Goal: Task Accomplishment & Management: Manage account settings

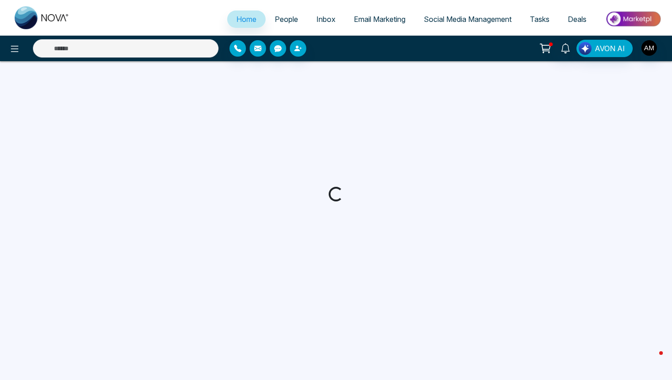
select select "*"
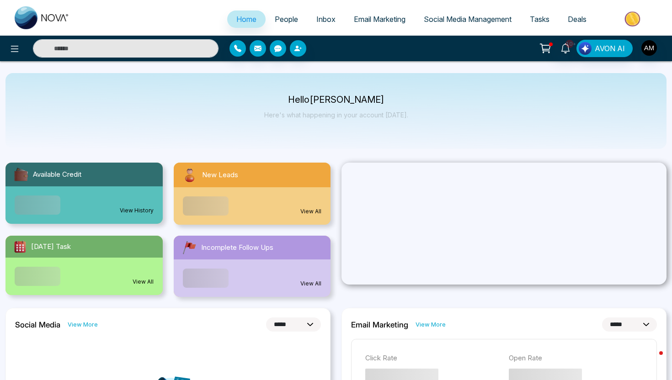
click at [360, 21] on span "Email Marketing" at bounding box center [380, 19] width 52 height 9
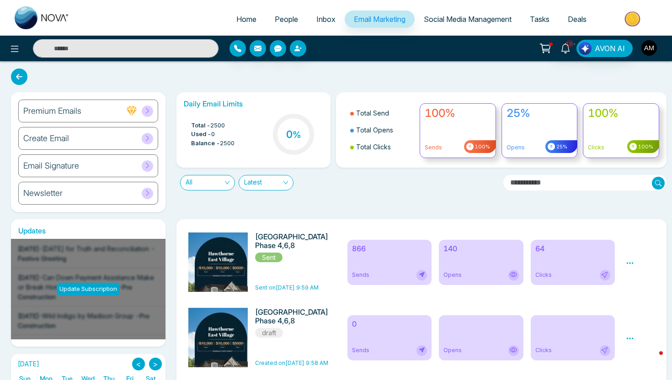
click at [653, 51] on img "button" at bounding box center [649, 48] width 16 height 16
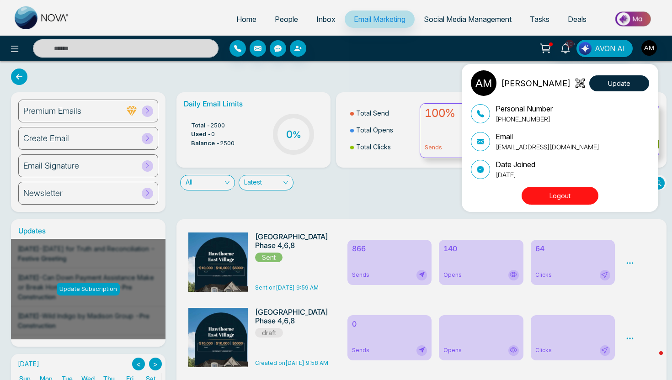
click at [547, 196] on button "Logout" at bounding box center [559, 196] width 77 height 18
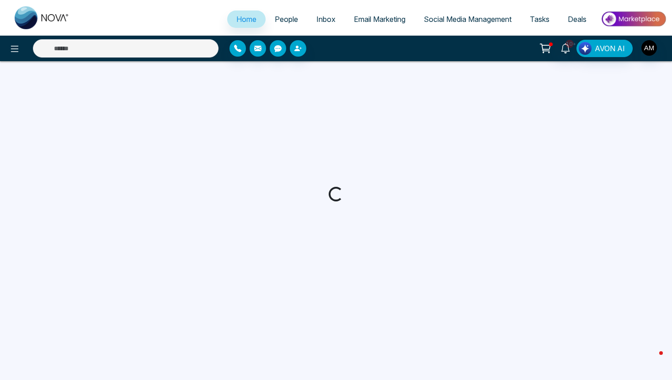
select select "*"
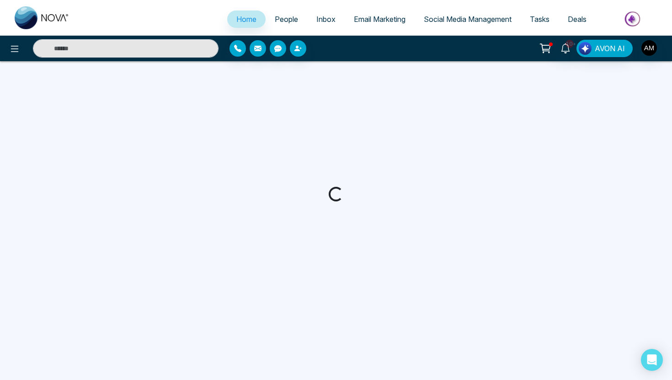
select select "*"
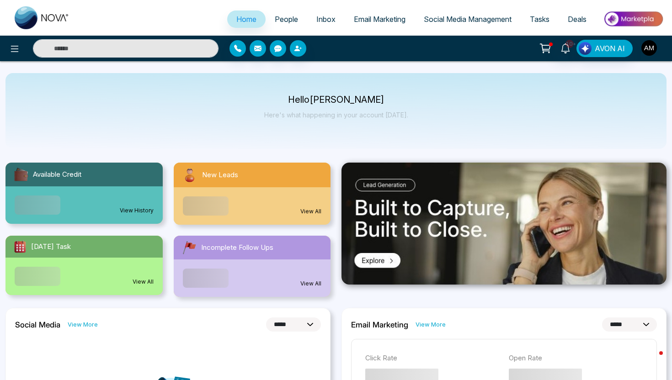
click at [652, 48] on img "button" at bounding box center [649, 48] width 16 height 16
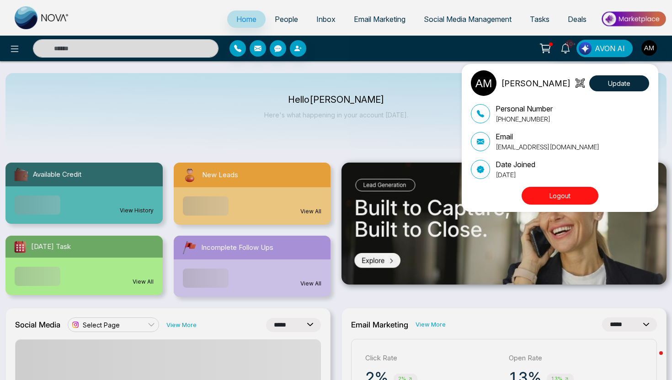
click at [572, 193] on button "Logout" at bounding box center [559, 196] width 77 height 18
